Goal: Information Seeking & Learning: Learn about a topic

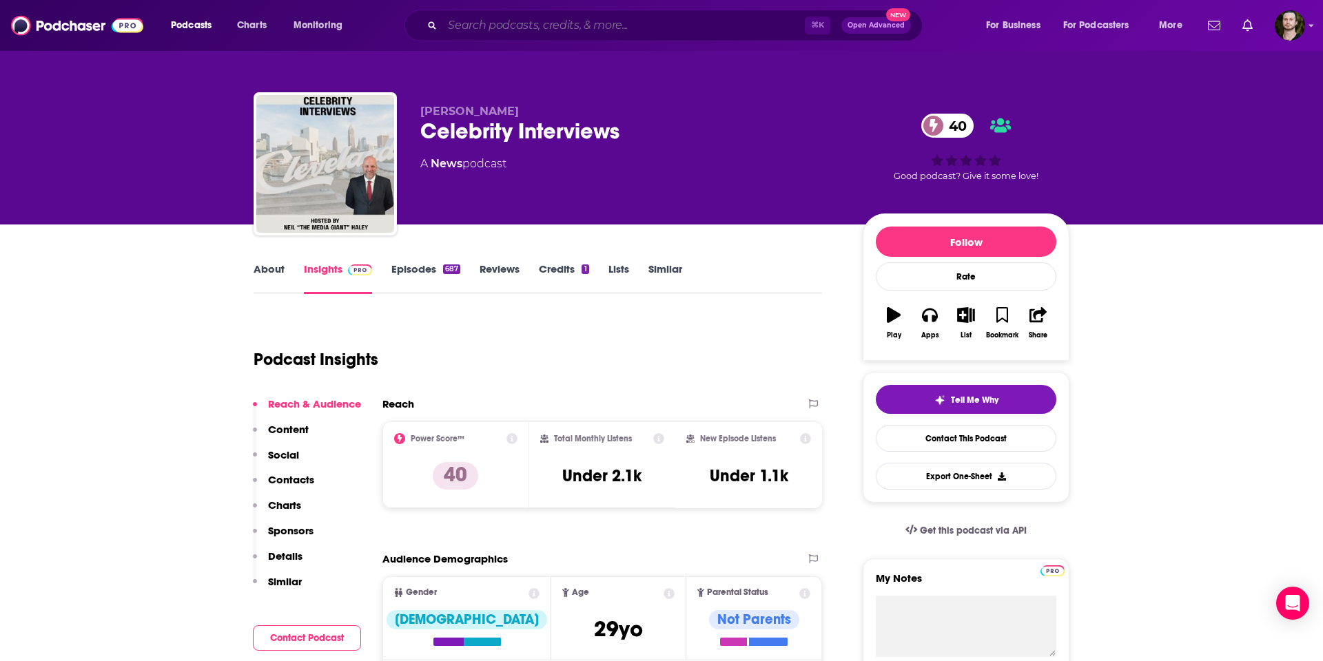
click at [526, 27] on input "Search podcasts, credits, & more..." at bounding box center [623, 25] width 362 height 22
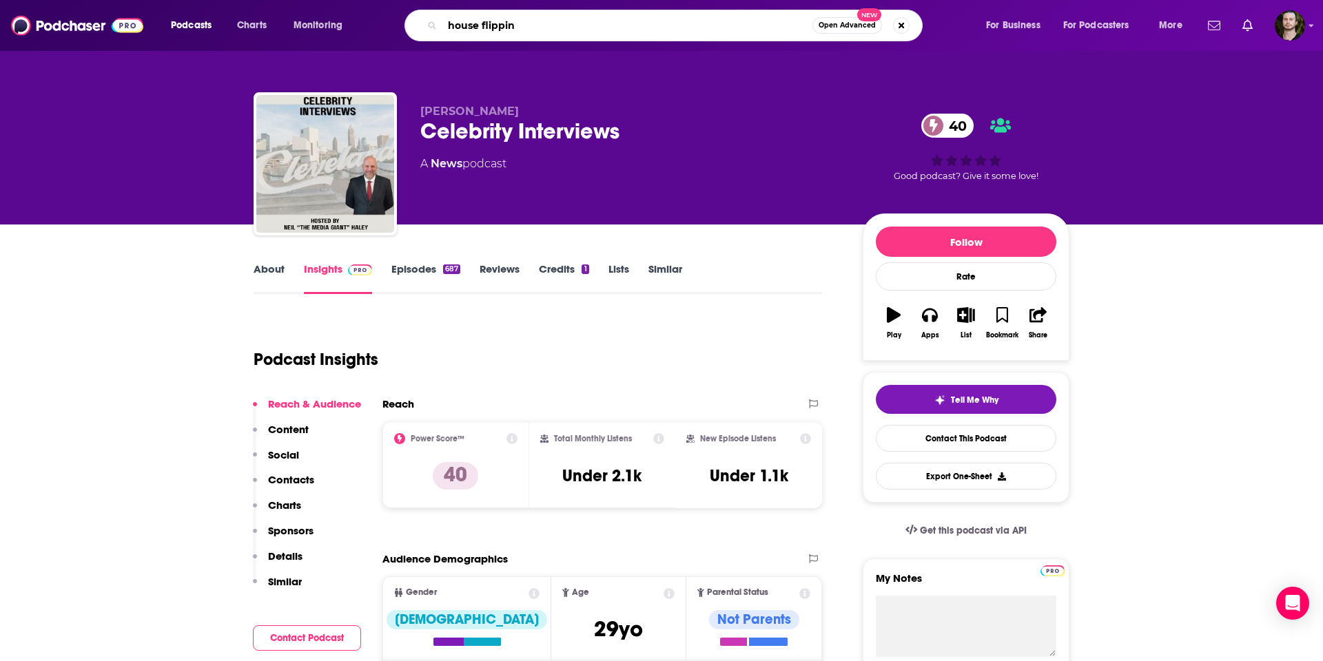
type input "house flipping"
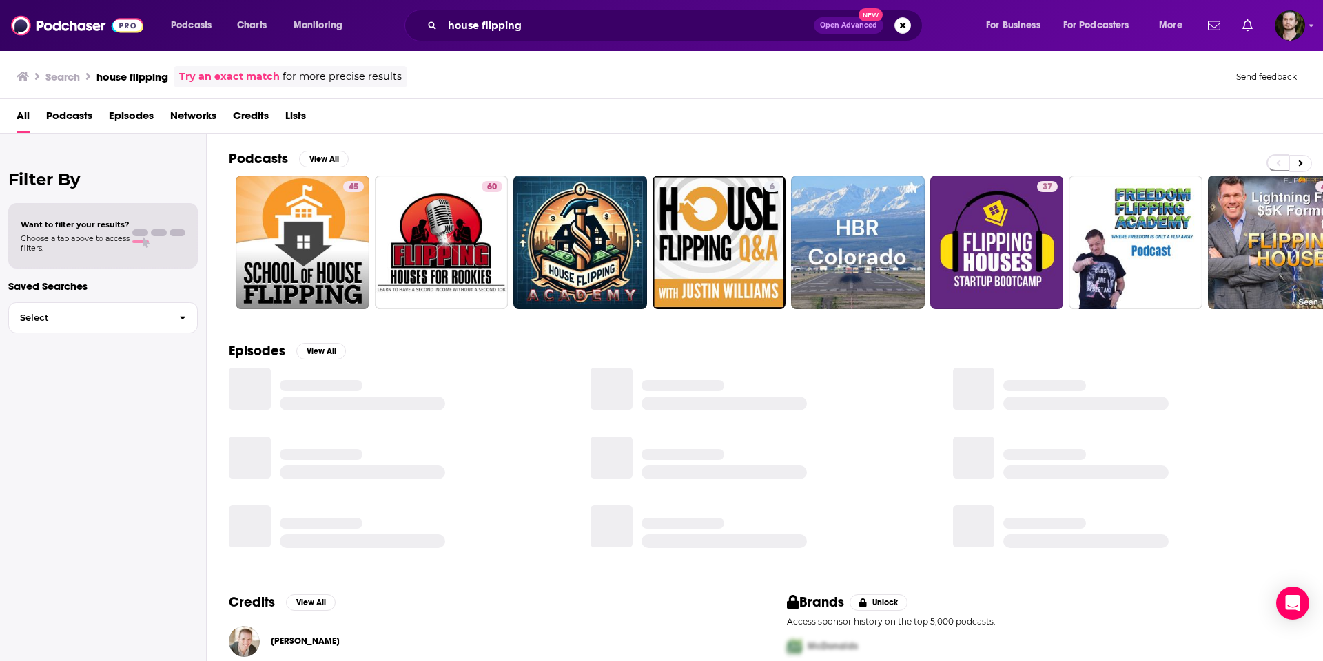
click at [294, 115] on span "Lists" at bounding box center [295, 119] width 21 height 28
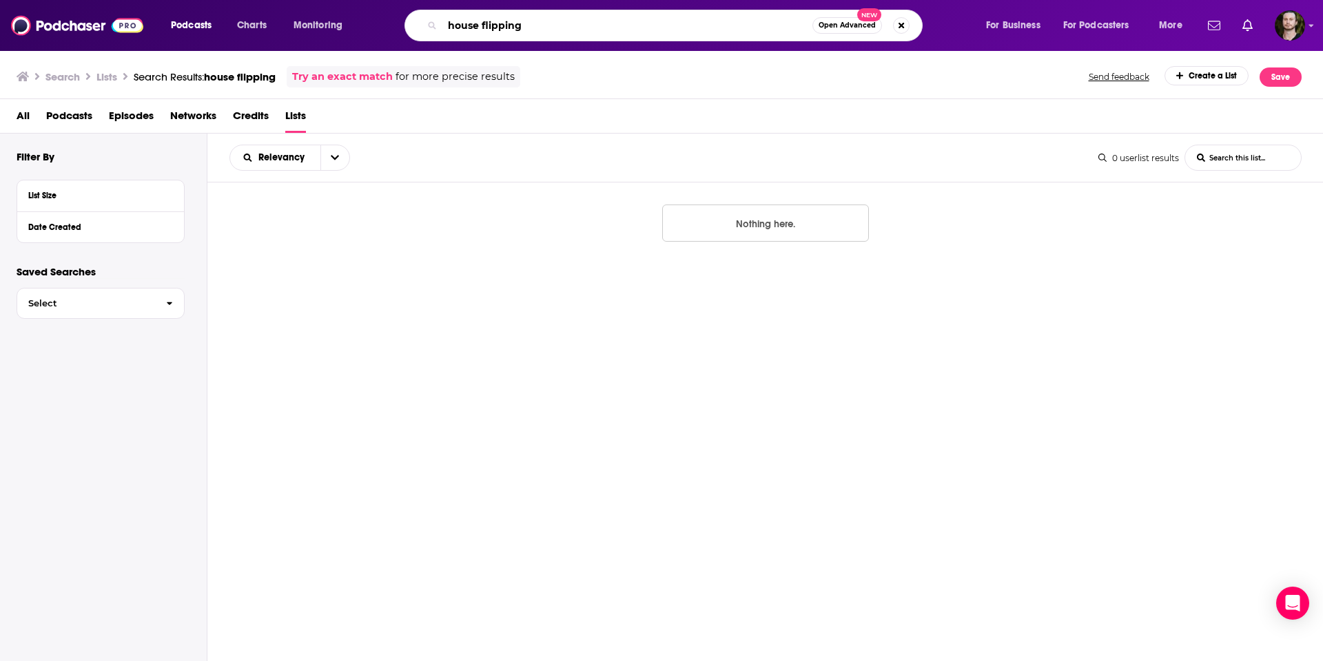
drag, startPoint x: 477, startPoint y: 25, endPoint x: 442, endPoint y: 25, distance: 35.1
click at [442, 25] on input "house flipping" at bounding box center [627, 25] width 370 height 22
type input "real estate flipping"
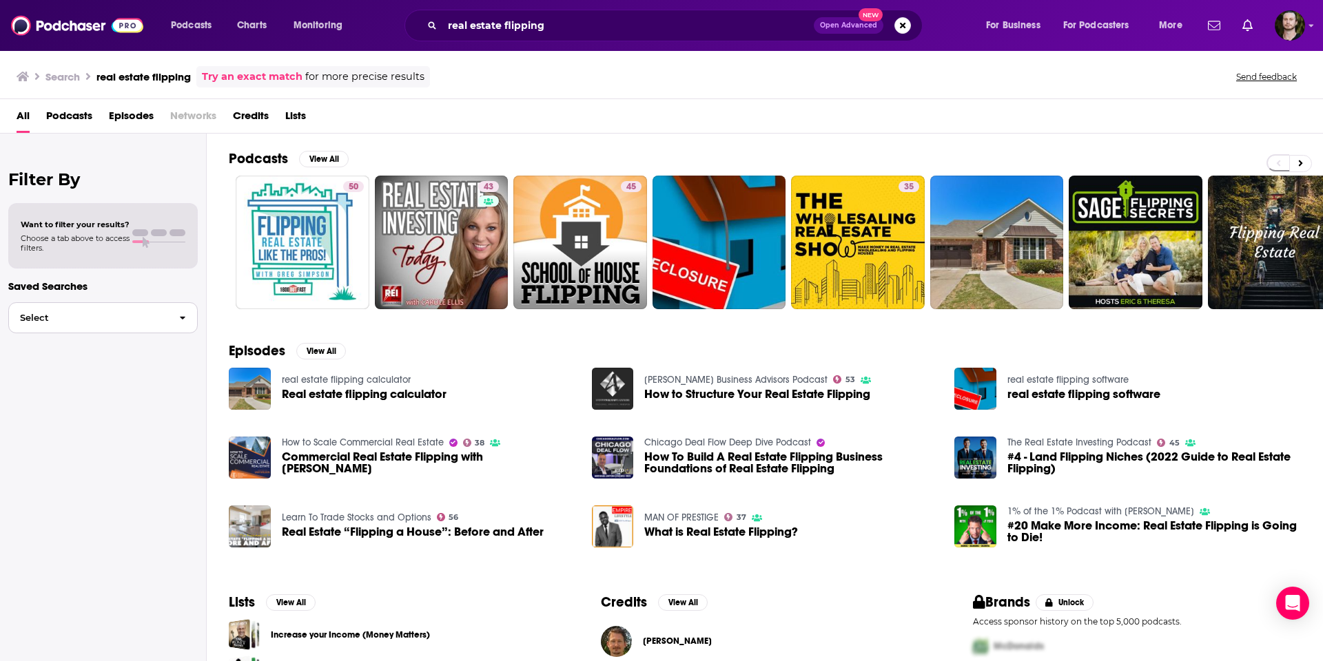
click at [107, 315] on span "Select" at bounding box center [88, 317] width 159 height 9
click at [101, 403] on div "Filter By Want to filter your results? Choose a tab above to access filters. Sa…" at bounding box center [103, 464] width 207 height 661
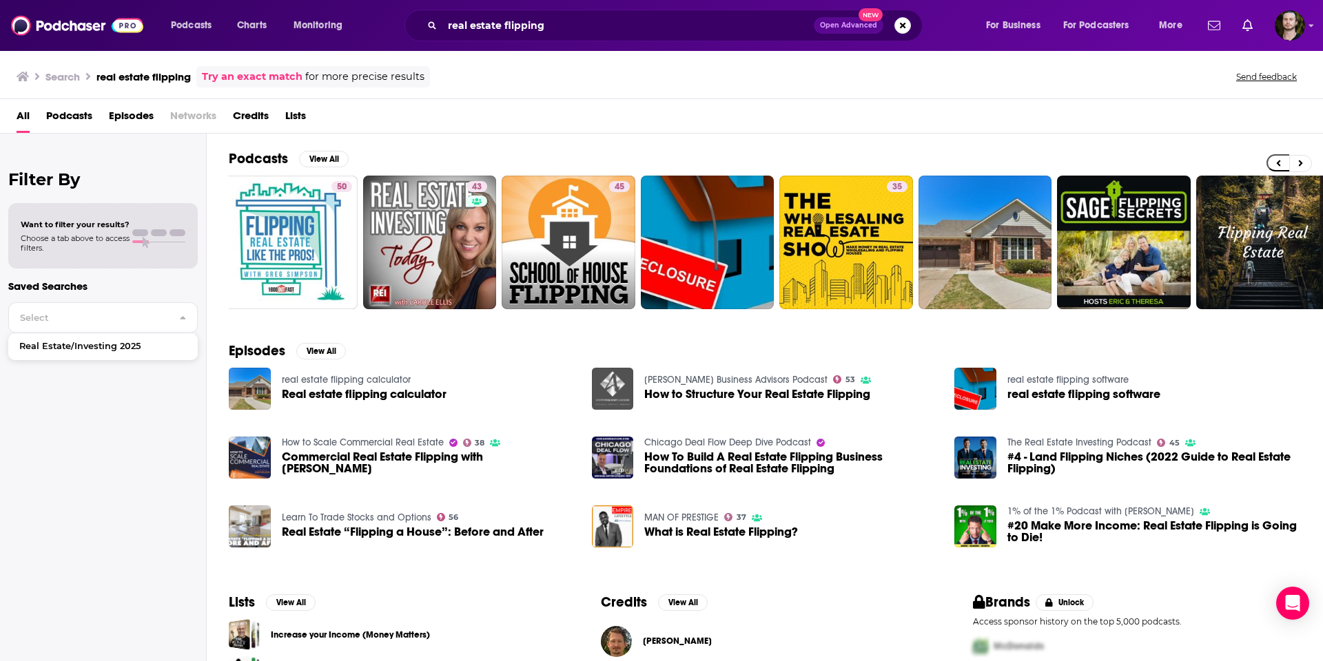
click at [608, 384] on img "How to Structure Your Real Estate Flipping" at bounding box center [613, 389] width 42 height 42
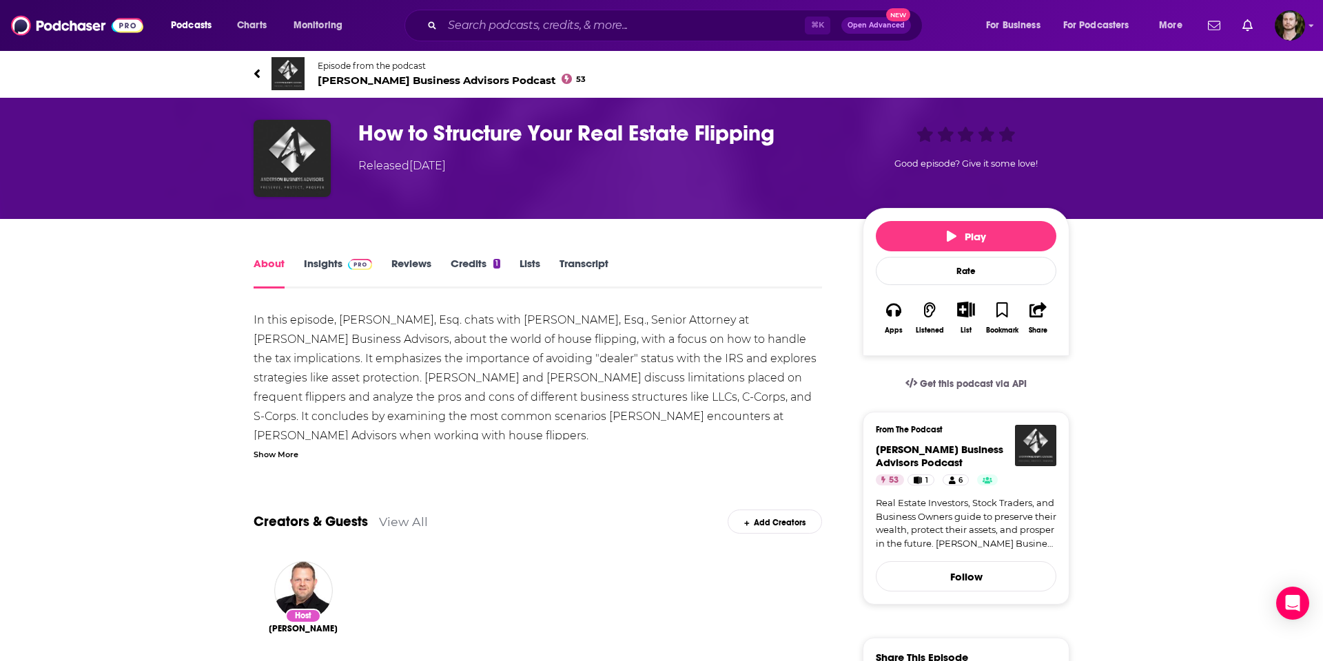
click at [323, 258] on link "Insights" at bounding box center [338, 273] width 68 height 32
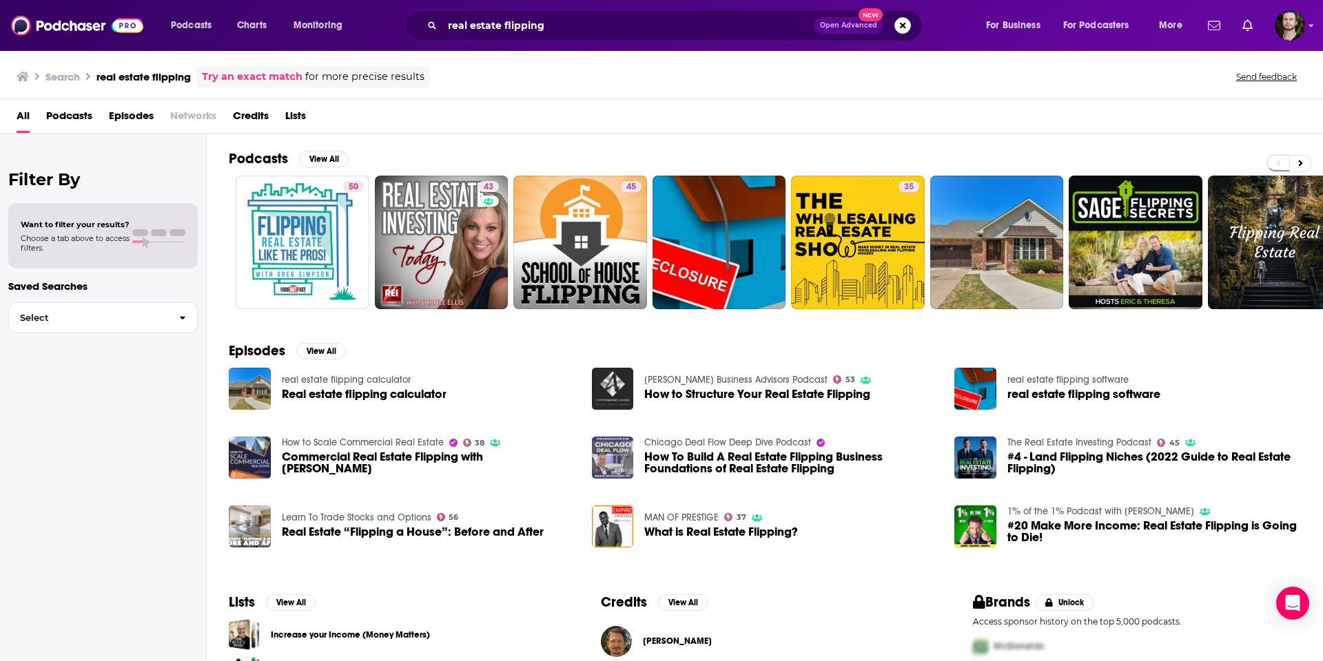
click at [615, 450] on img "How To Build A Real Estate Flipping Business Foundations of Real Estate Flipping" at bounding box center [613, 458] width 42 height 42
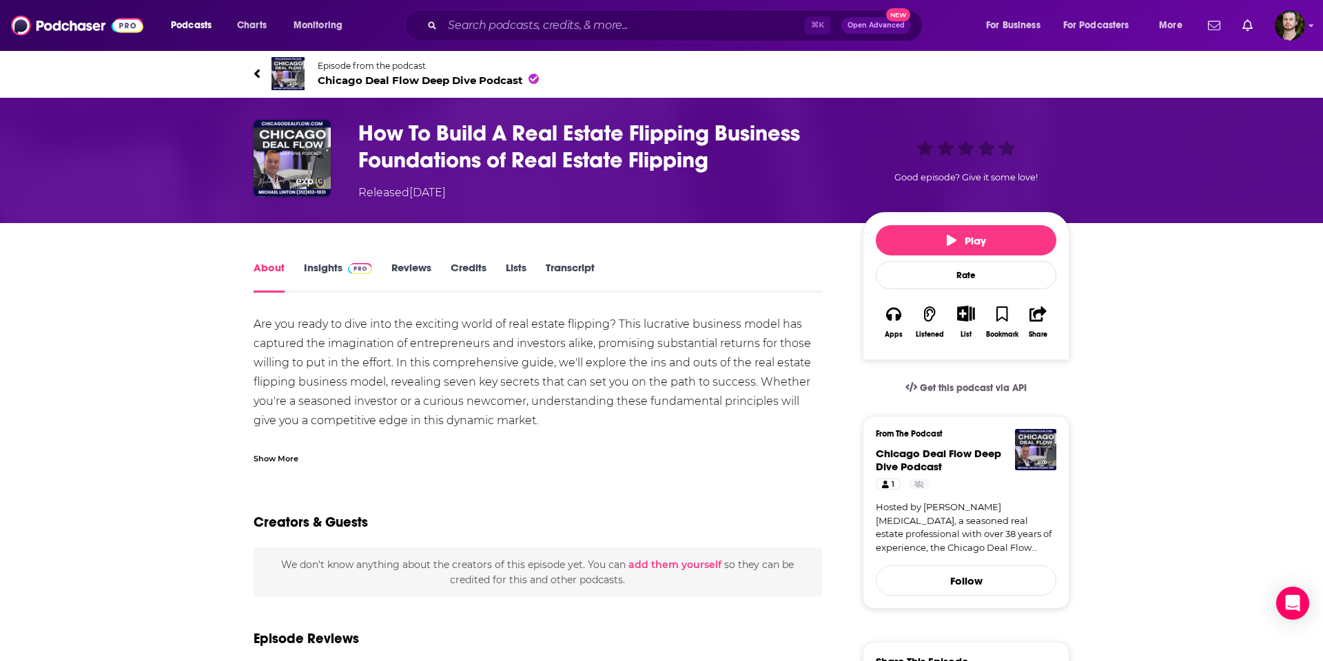
click at [326, 268] on link "Insights" at bounding box center [338, 277] width 68 height 32
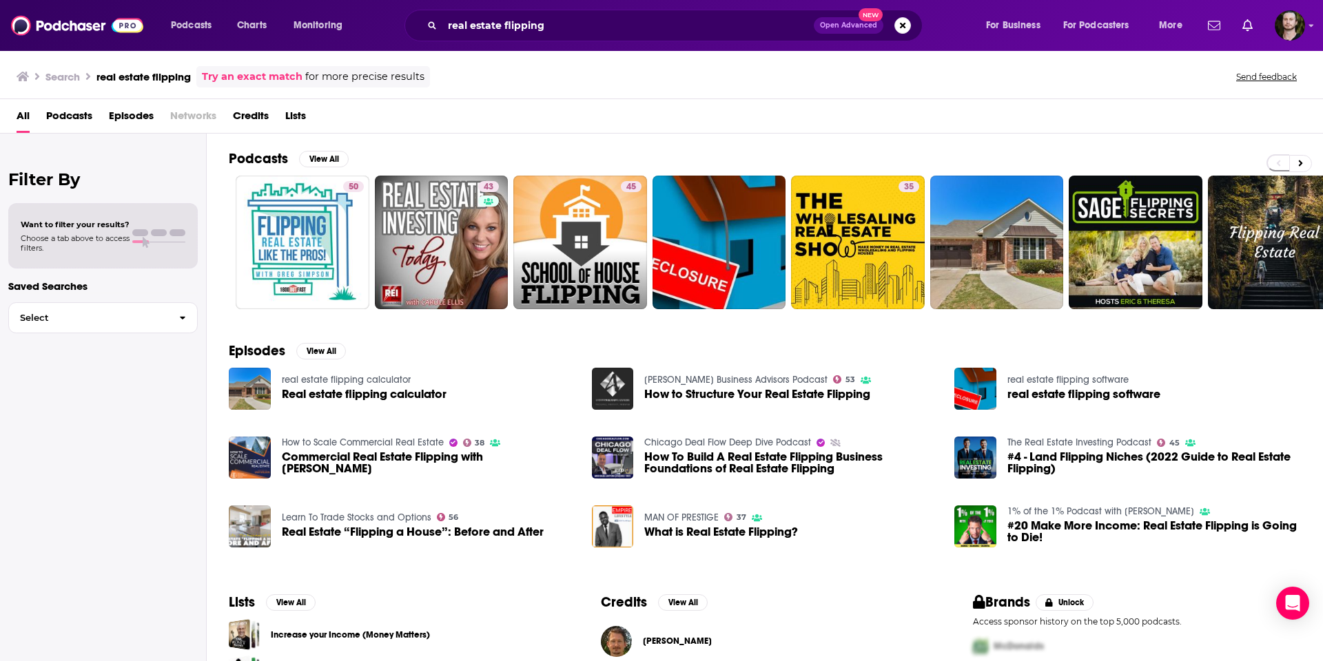
click at [96, 227] on span "Want to filter your results?" at bounding box center [75, 225] width 109 height 10
click at [68, 112] on span "Podcasts" at bounding box center [69, 119] width 46 height 28
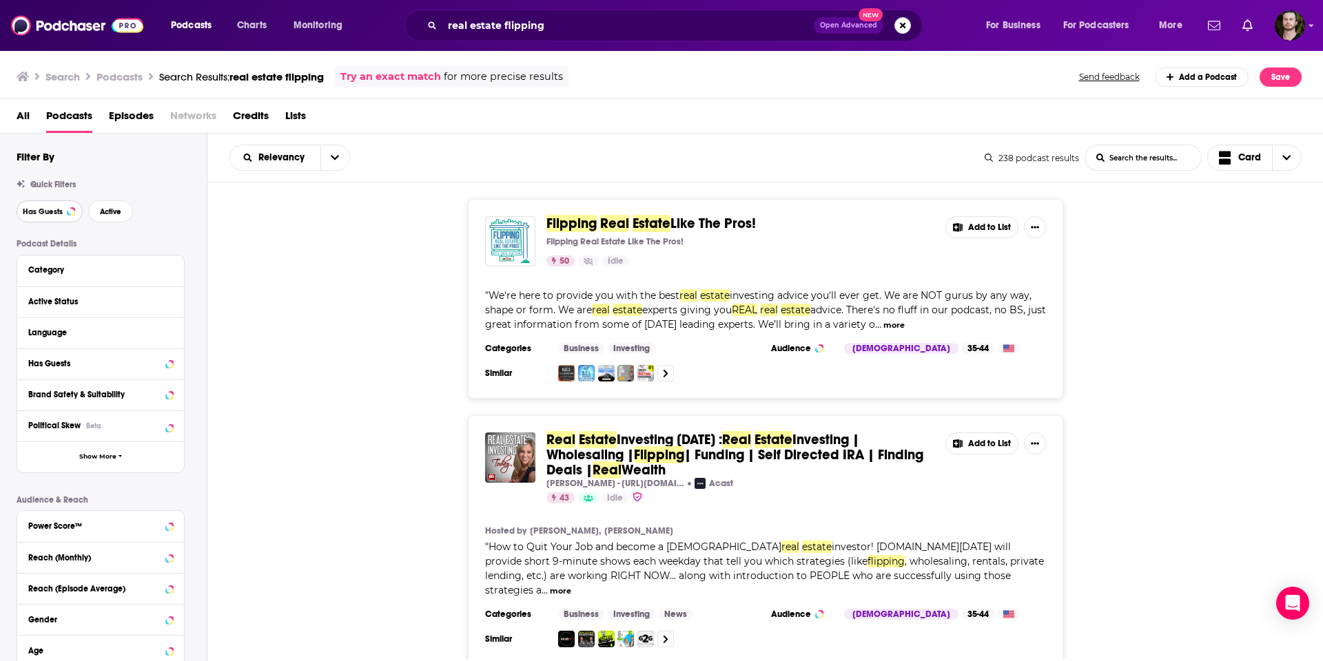
click at [31, 214] on span "Has Guests" at bounding box center [43, 212] width 40 height 8
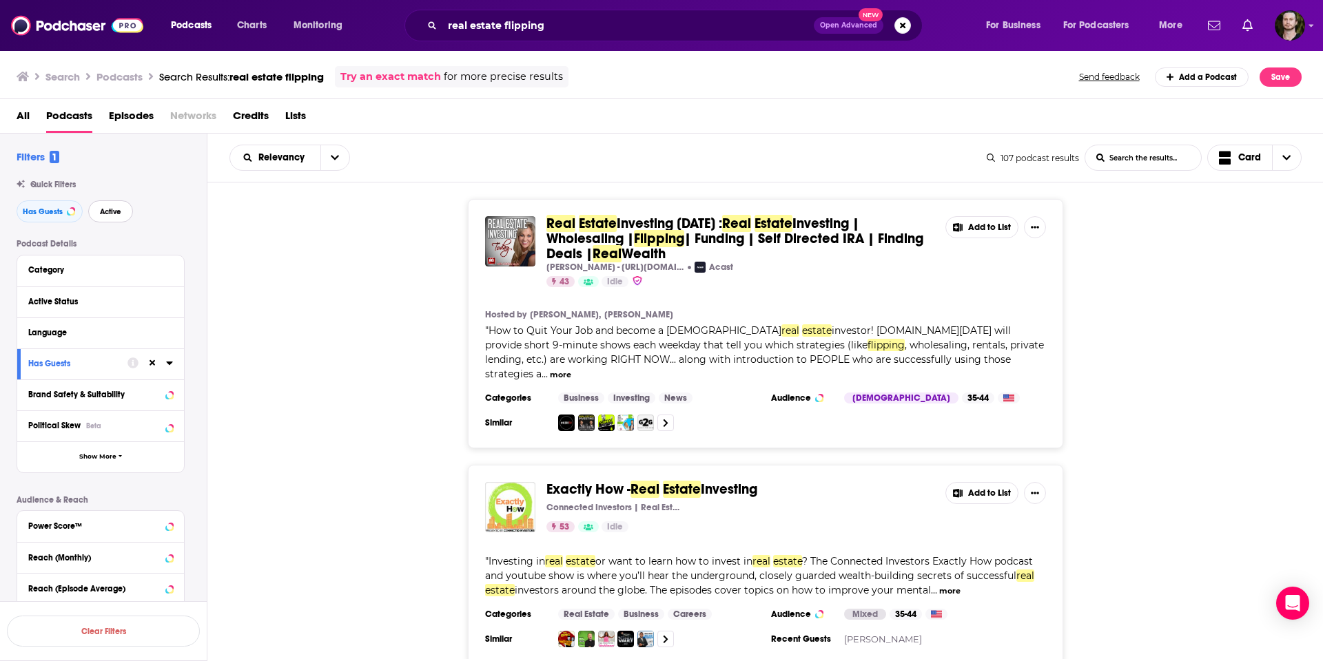
click at [124, 218] on button "Active" at bounding box center [110, 211] width 45 height 22
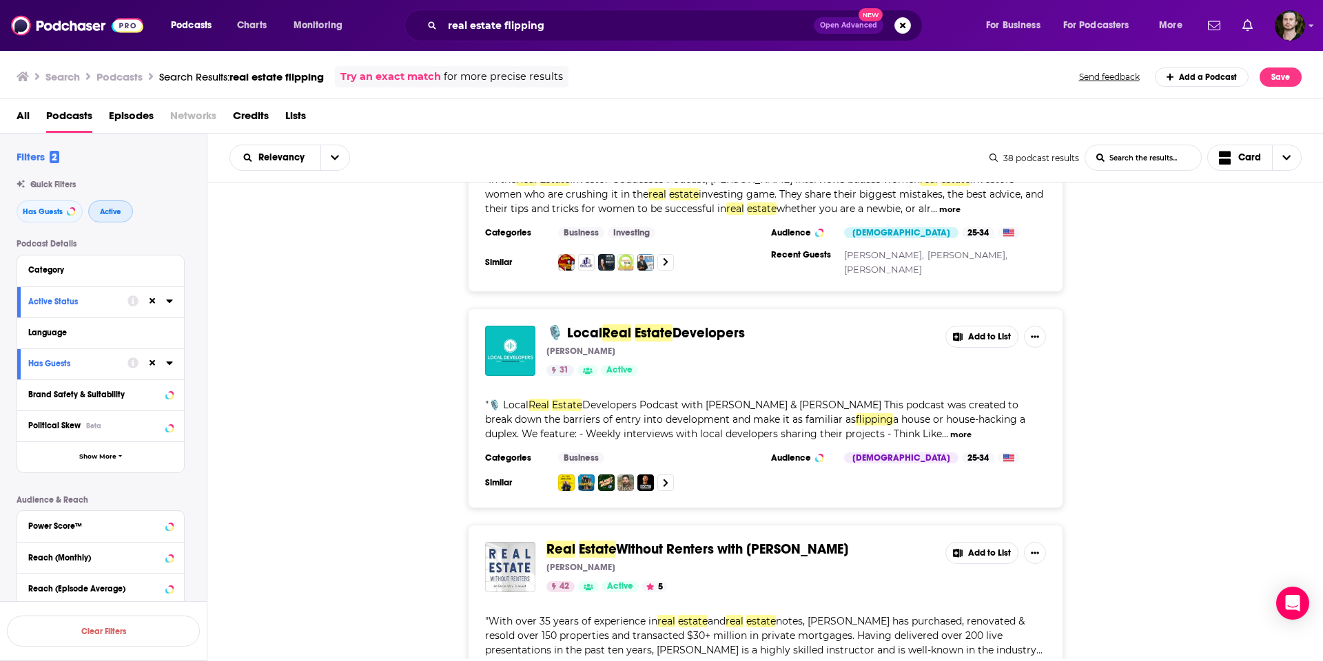
scroll to position [1016, 0]
click at [984, 325] on button "Add to List" at bounding box center [981, 336] width 73 height 22
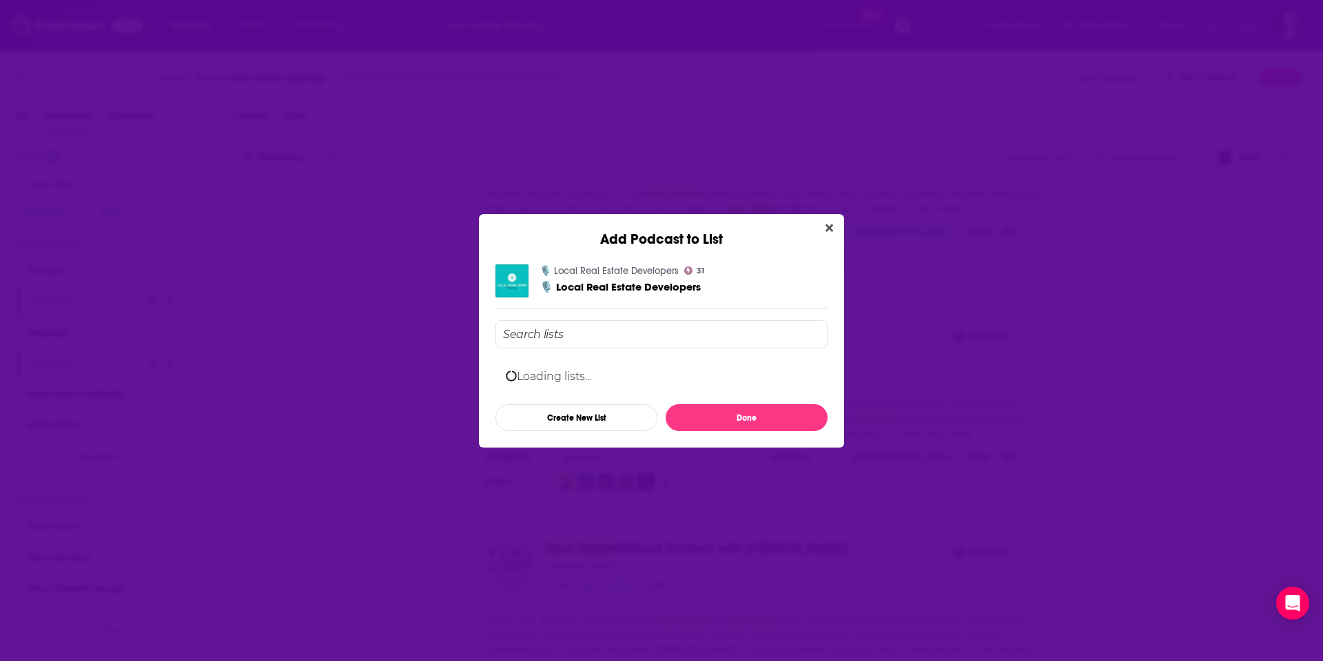
drag, startPoint x: 825, startPoint y: 226, endPoint x: 805, endPoint y: 228, distance: 19.4
click at [825, 226] on icon "Close" at bounding box center [829, 227] width 8 height 11
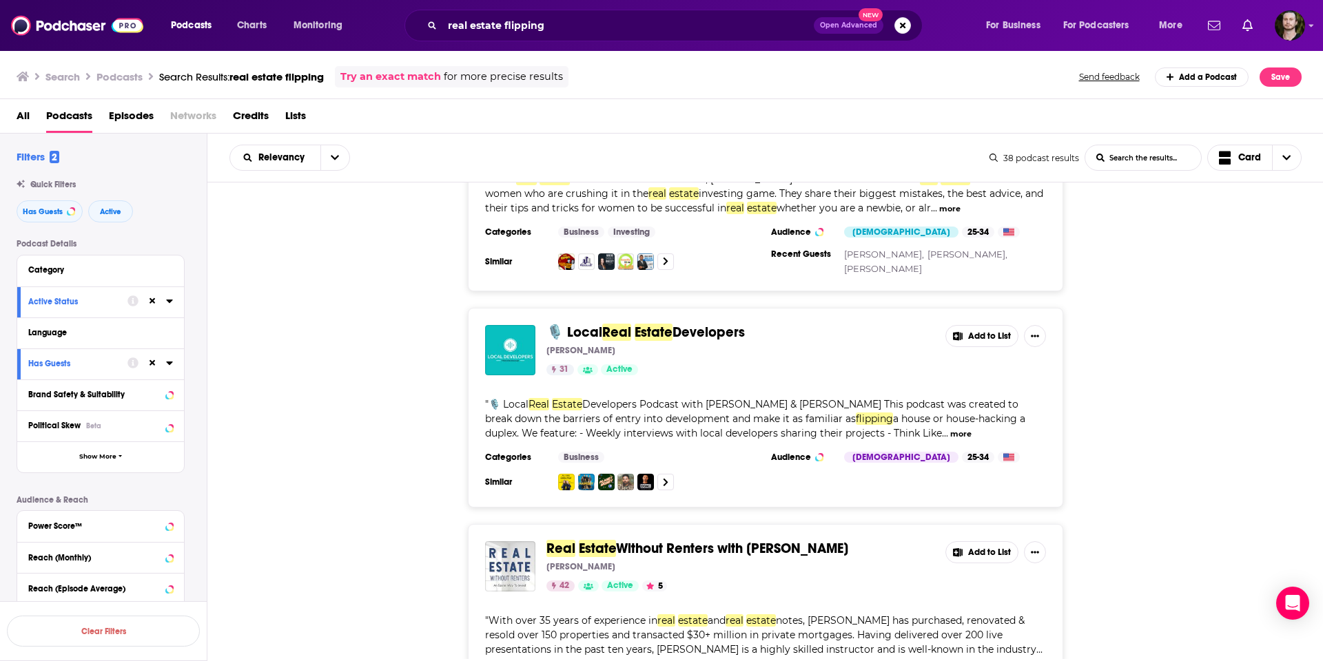
click at [612, 324] on span "Real" at bounding box center [616, 332] width 29 height 17
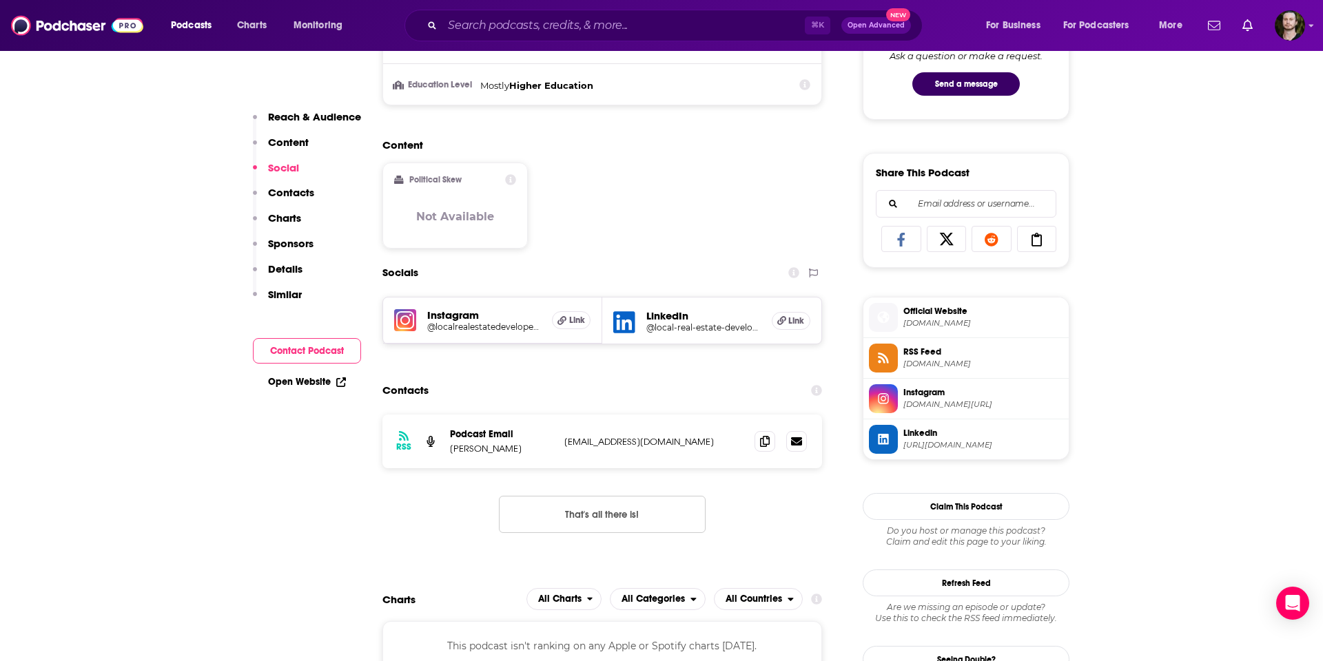
scroll to position [787, 0]
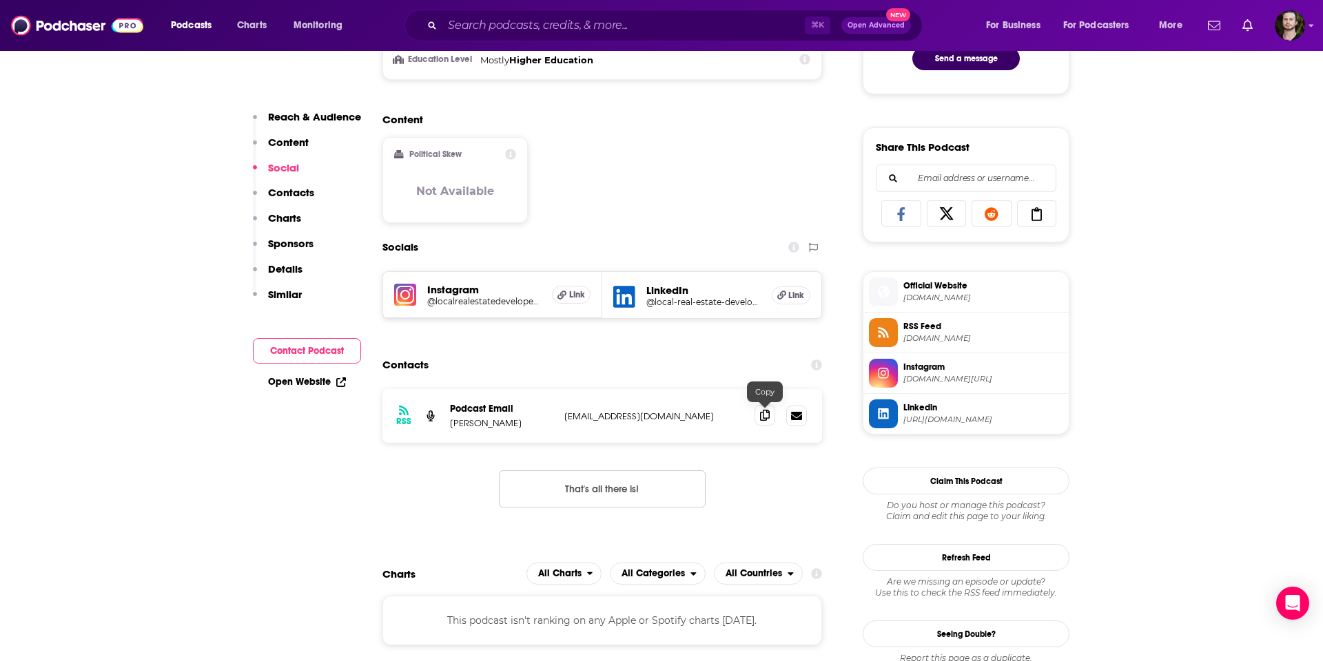
click at [765, 419] on icon at bounding box center [765, 415] width 10 height 11
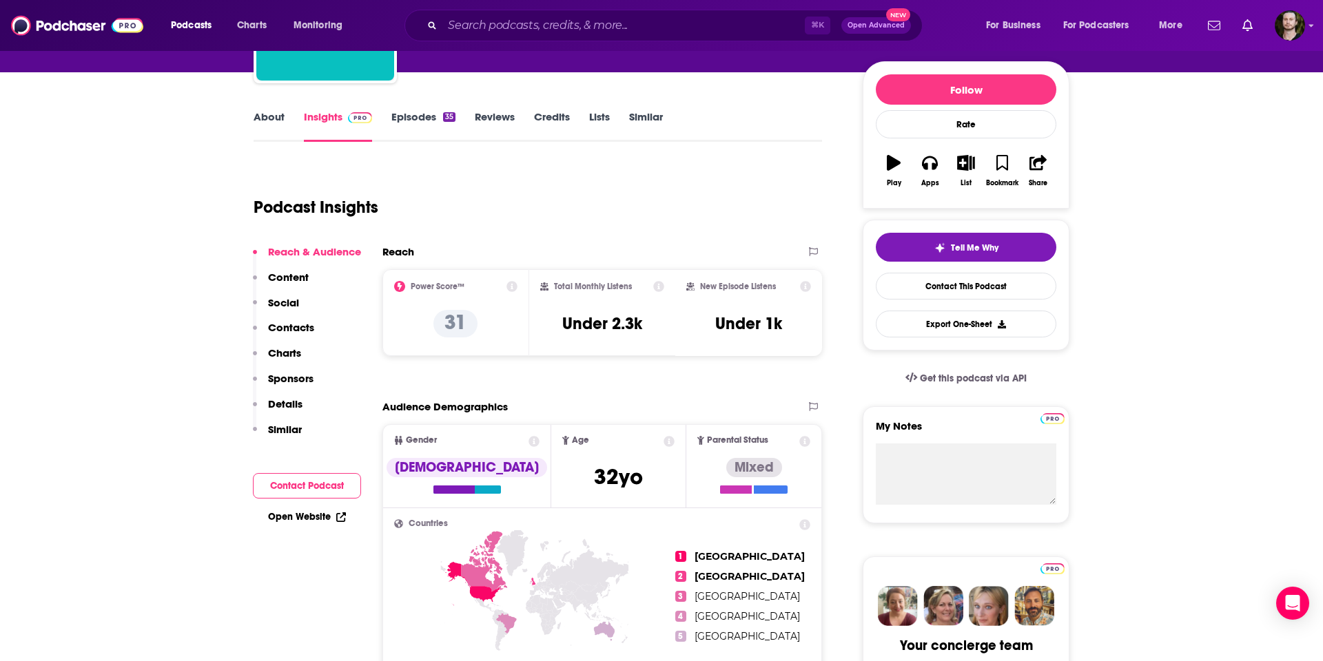
scroll to position [0, 0]
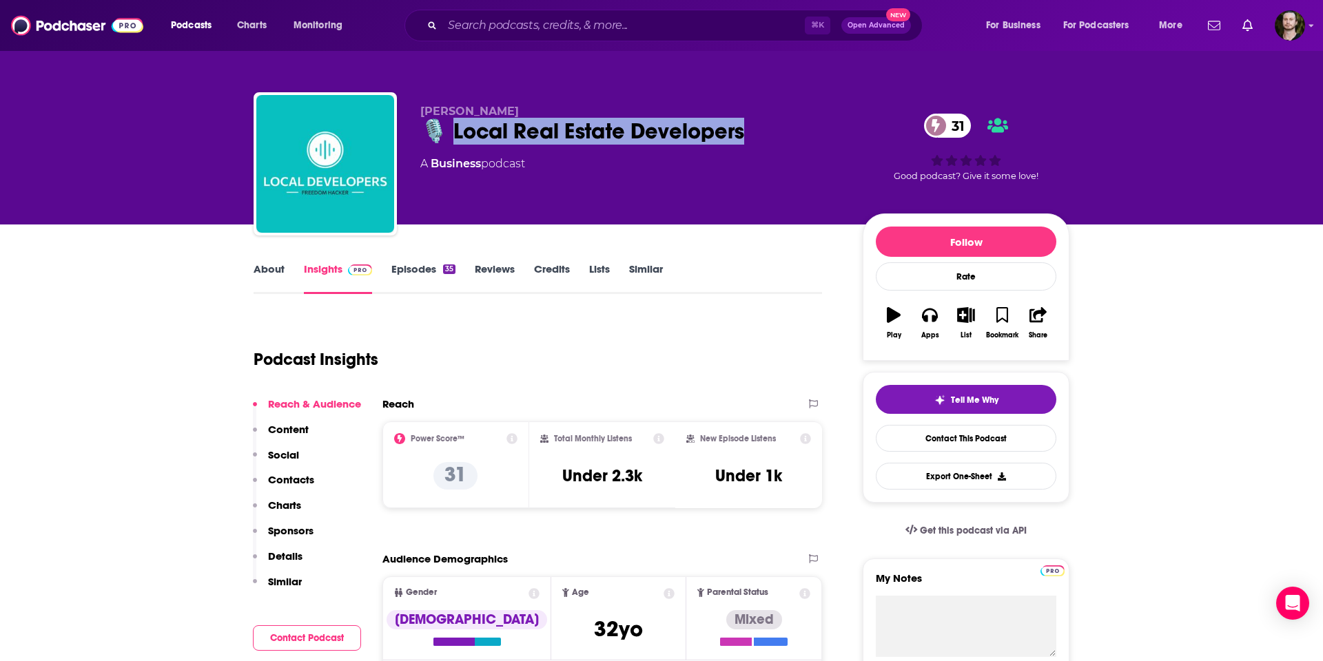
drag, startPoint x: 740, startPoint y: 132, endPoint x: 447, endPoint y: 129, distance: 292.8
click at [448, 129] on div "🎙️ Local Real Estate Developers 31" at bounding box center [630, 131] width 420 height 27
copy h2 "ocal Real Estate Developers"
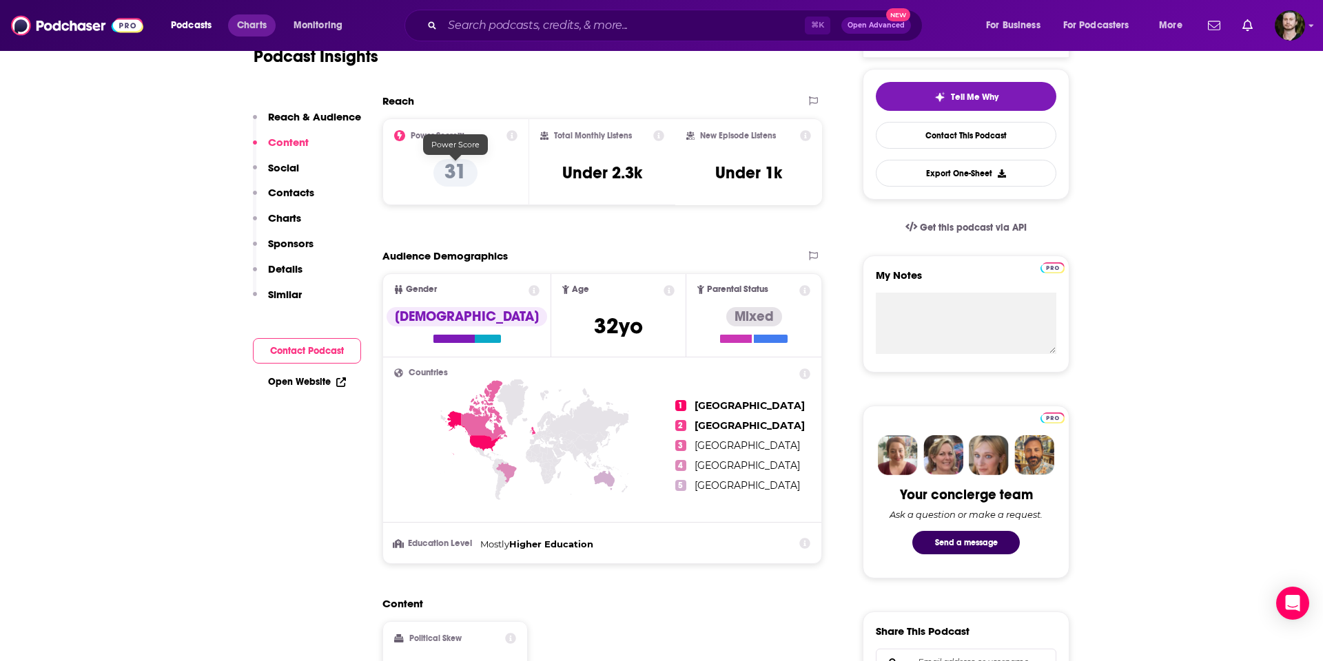
scroll to position [289, 0]
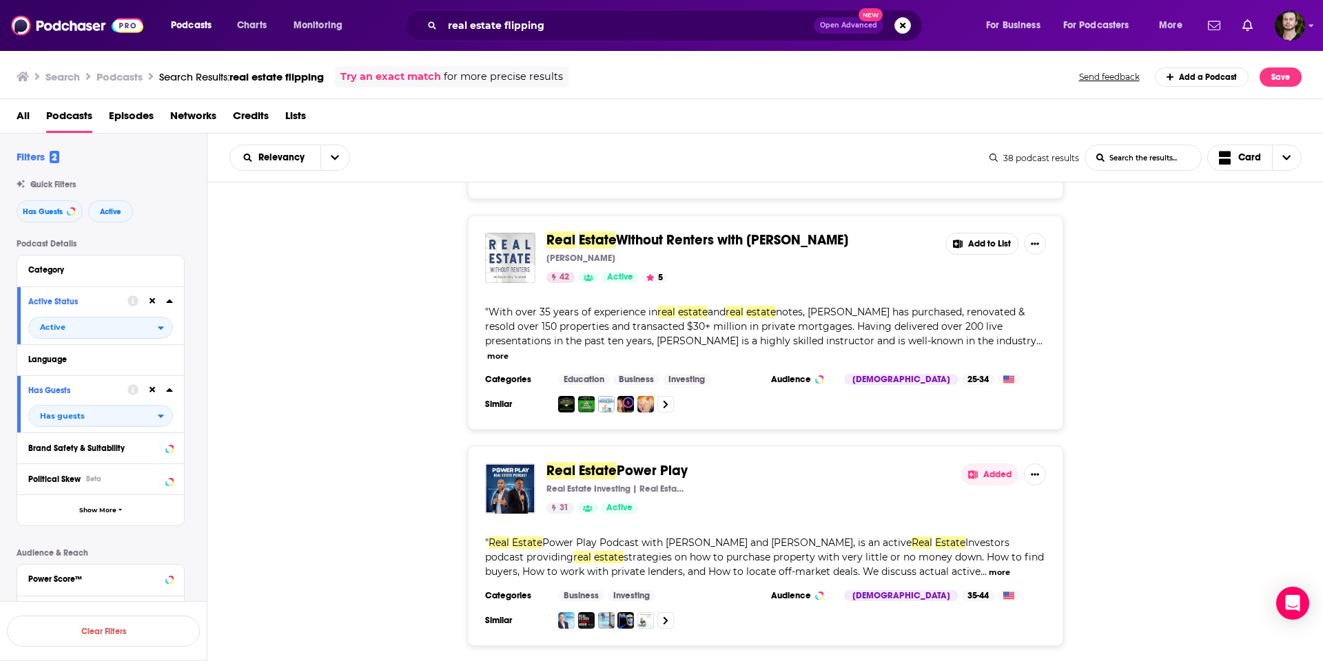
scroll to position [1304, 0]
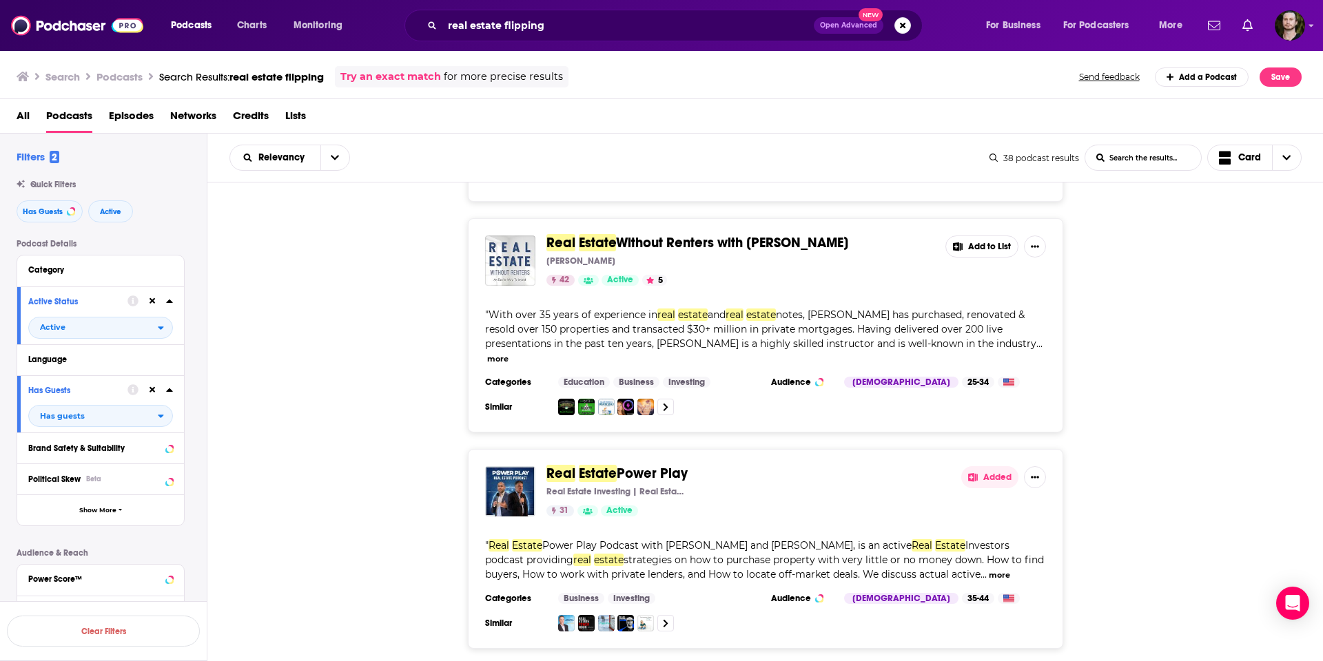
click at [508, 353] on button "more" at bounding box center [497, 359] width 21 height 12
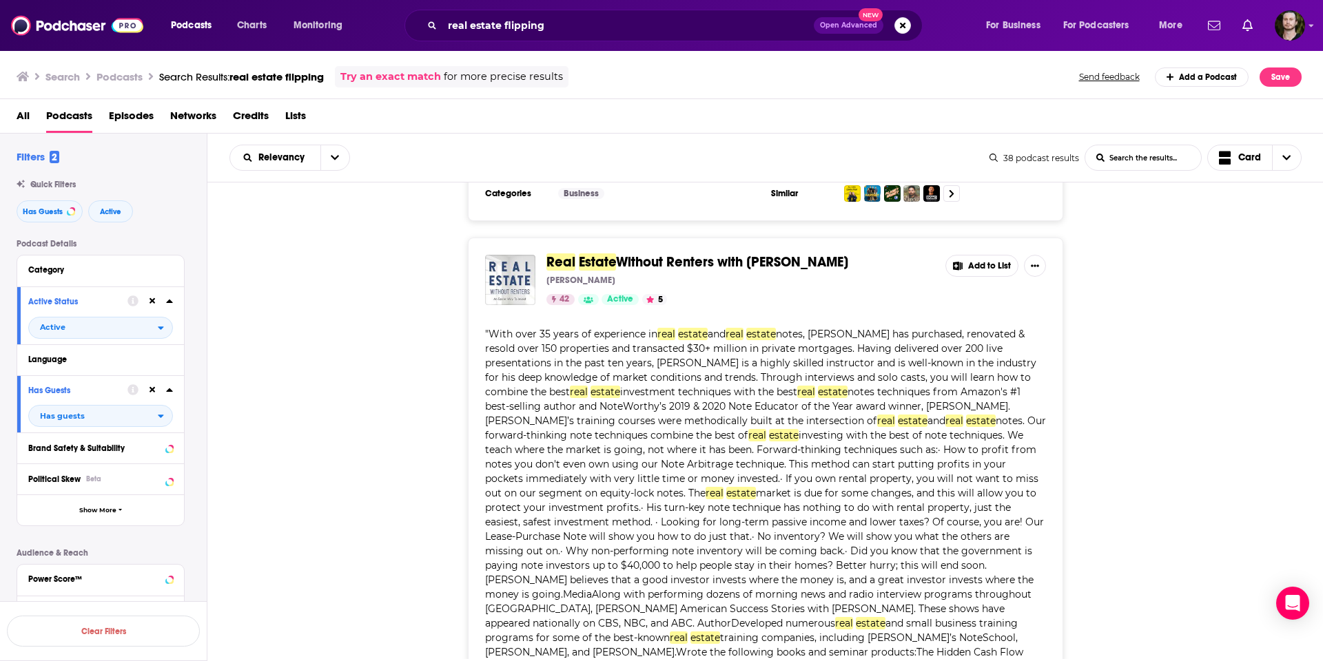
scroll to position [1284, 0]
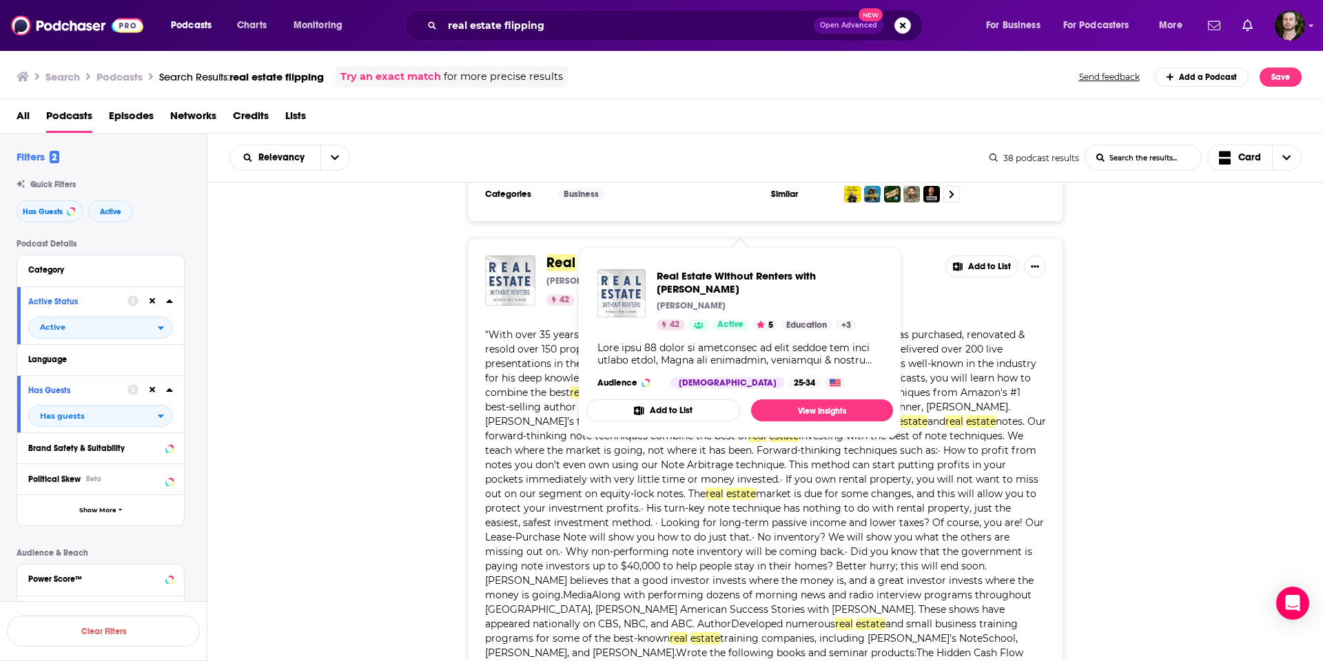
click at [749, 254] on span "Without Renters with [PERSON_NAME]" at bounding box center [732, 262] width 232 height 17
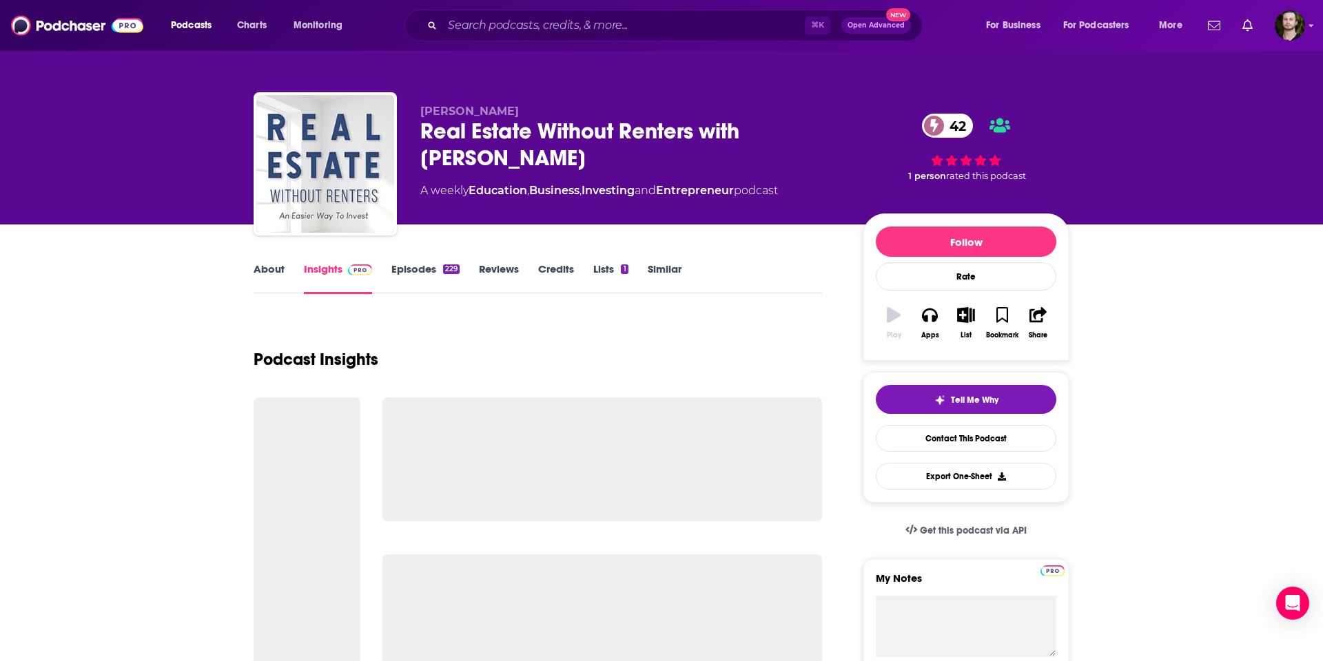
scroll to position [1, 0]
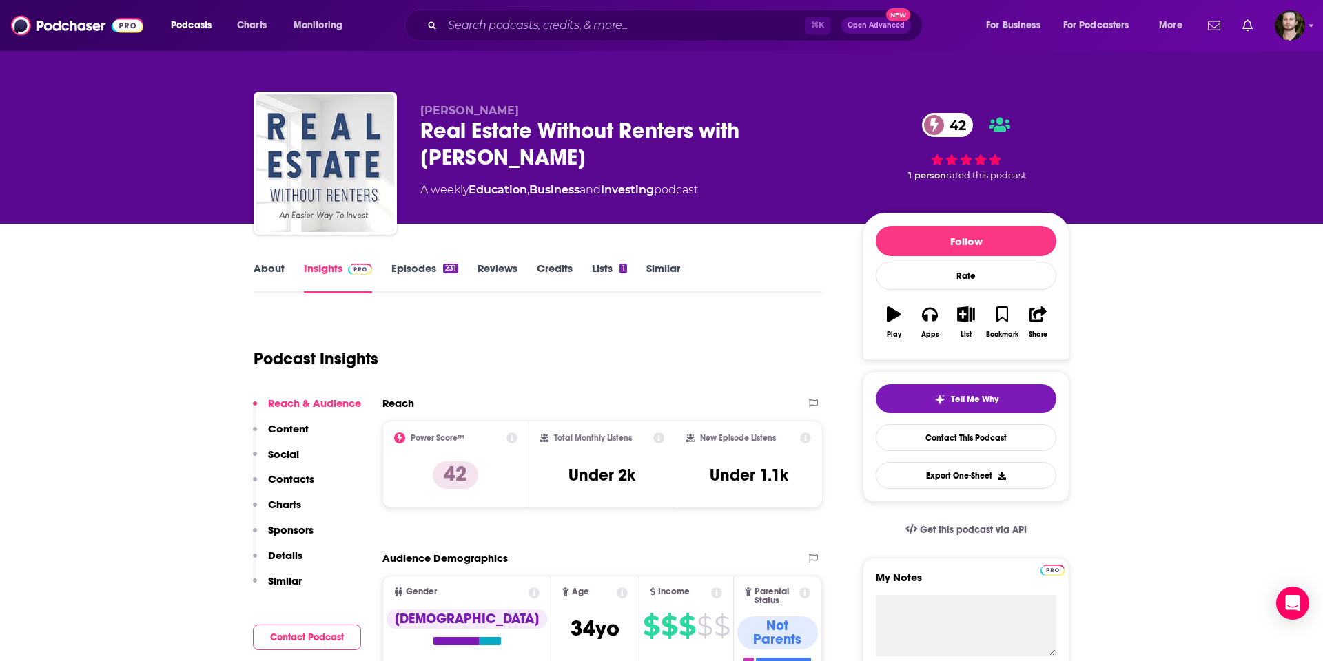
click at [260, 262] on link "About" at bounding box center [268, 278] width 31 height 32
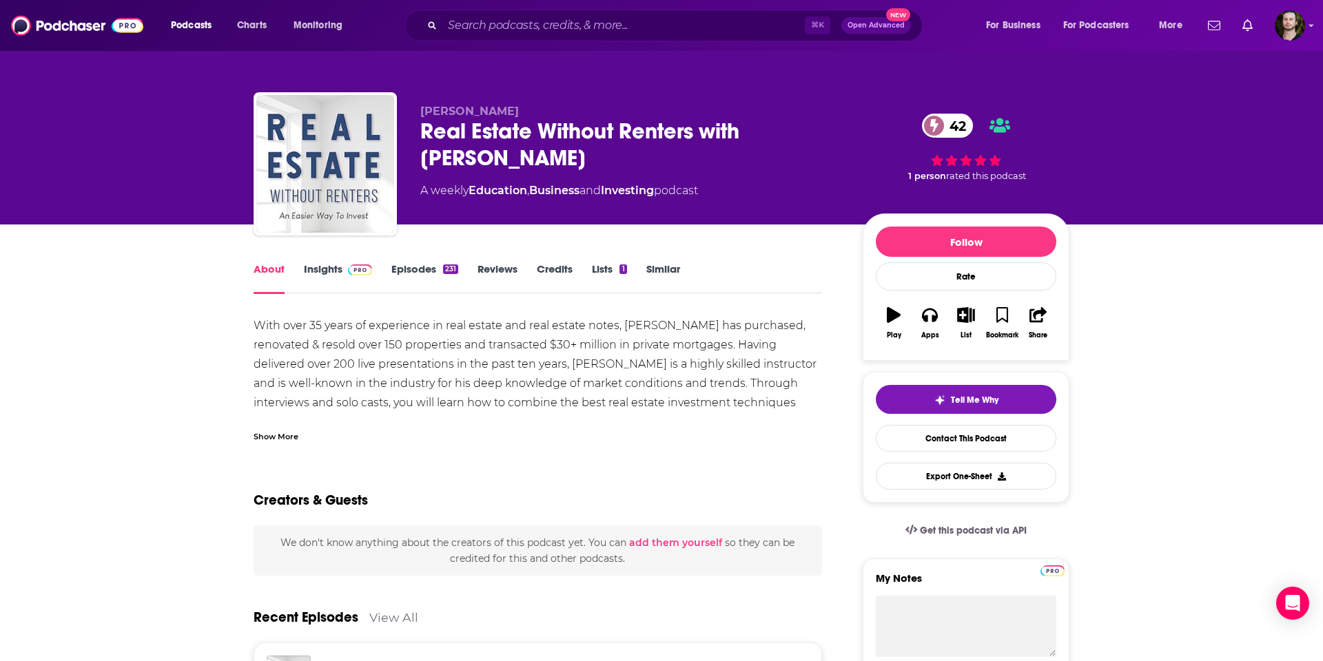
click at [287, 431] on div "Show More" at bounding box center [275, 435] width 45 height 13
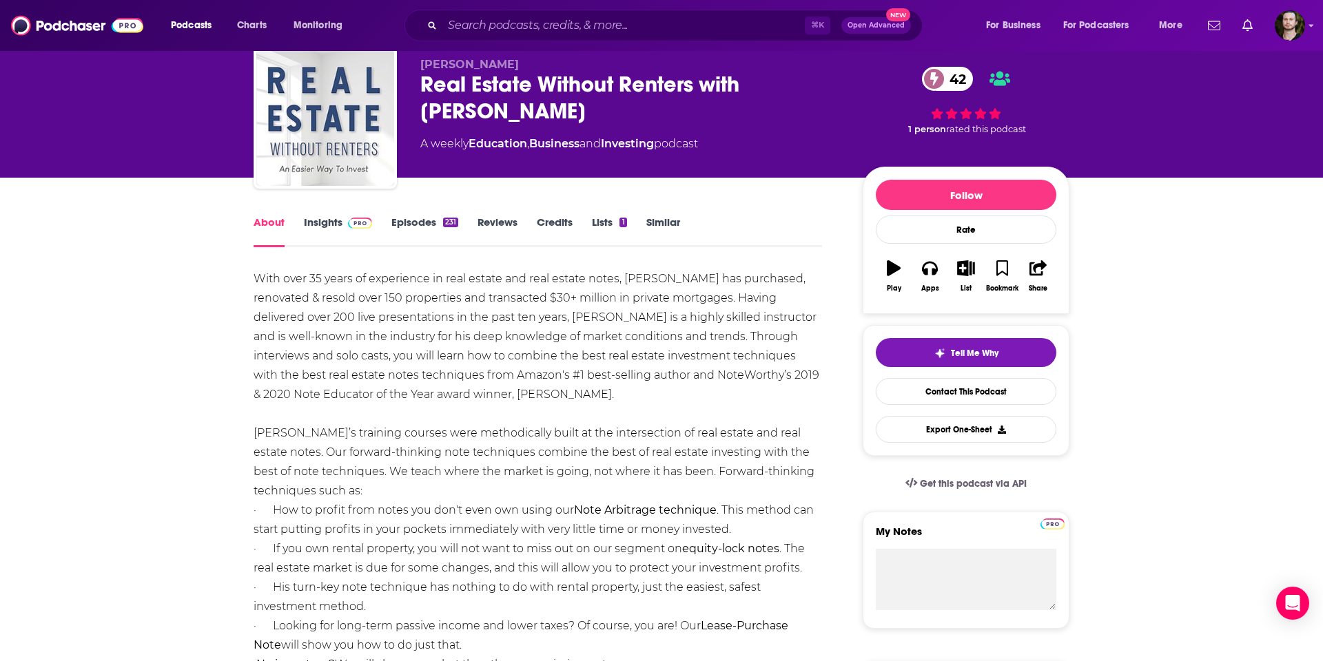
scroll to position [37, 0]
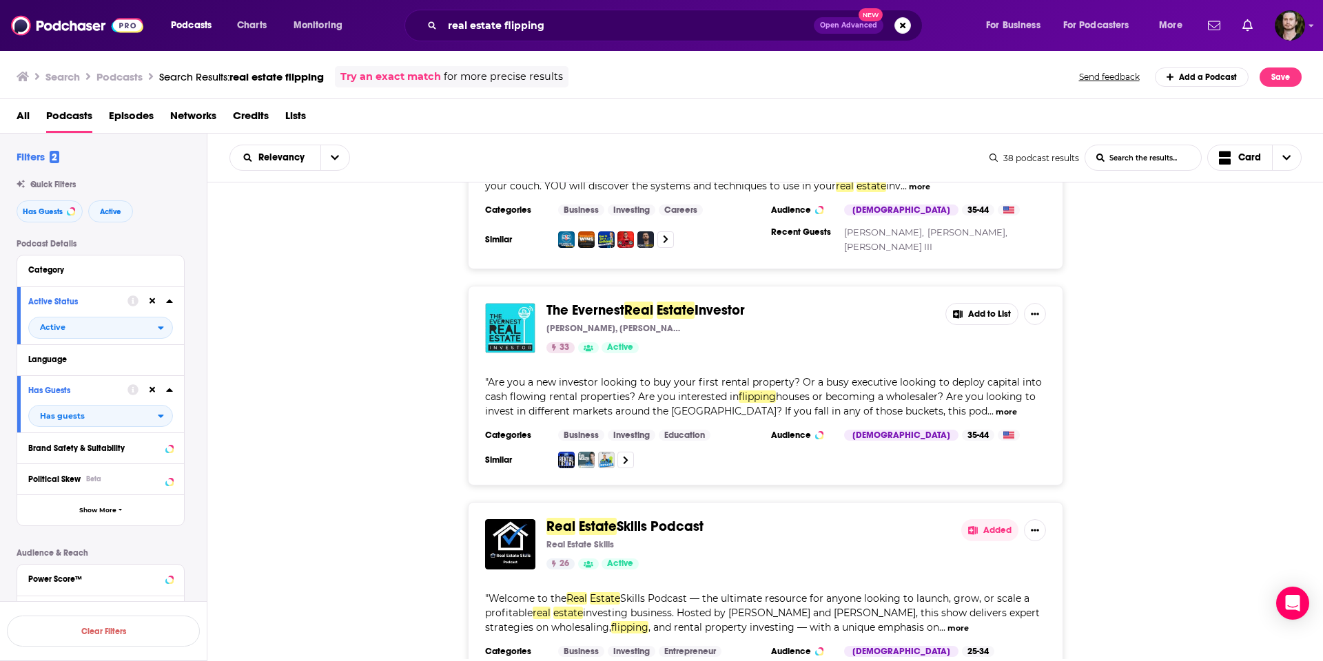
scroll to position [1891, 0]
